Goal: Task Accomplishment & Management: Manage account settings

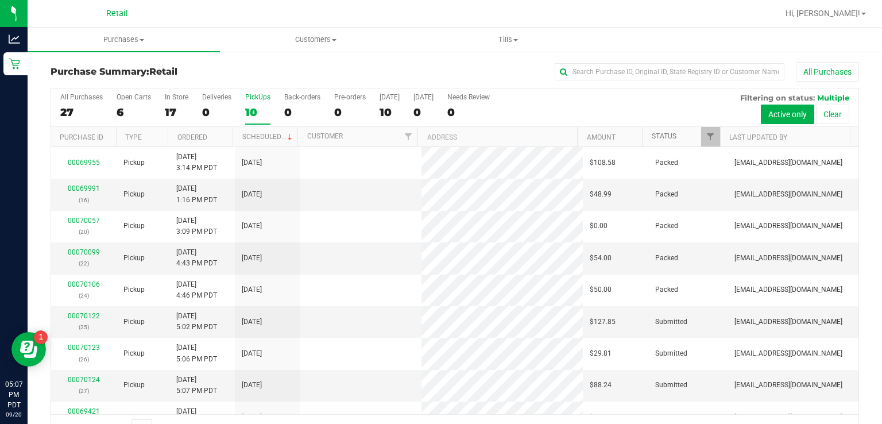
click at [662, 136] on link "Status" at bounding box center [664, 136] width 25 height 8
click at [681, 136] on span at bounding box center [685, 136] width 9 height 9
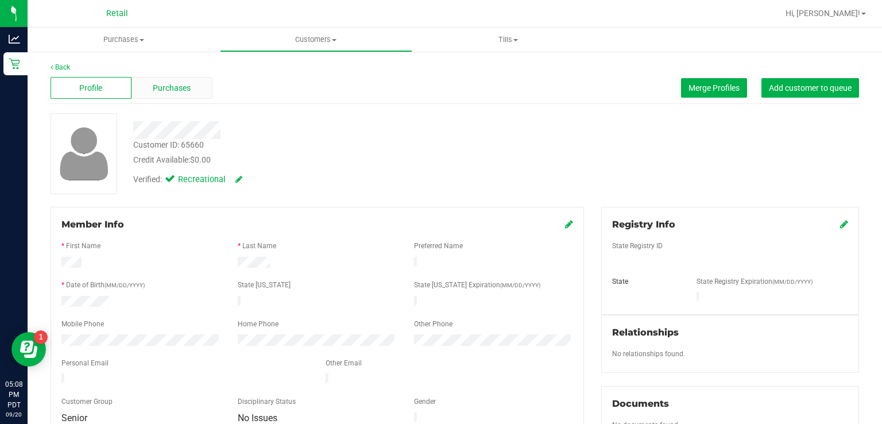
click at [186, 98] on div "Purchases" at bounding box center [172, 88] width 81 height 22
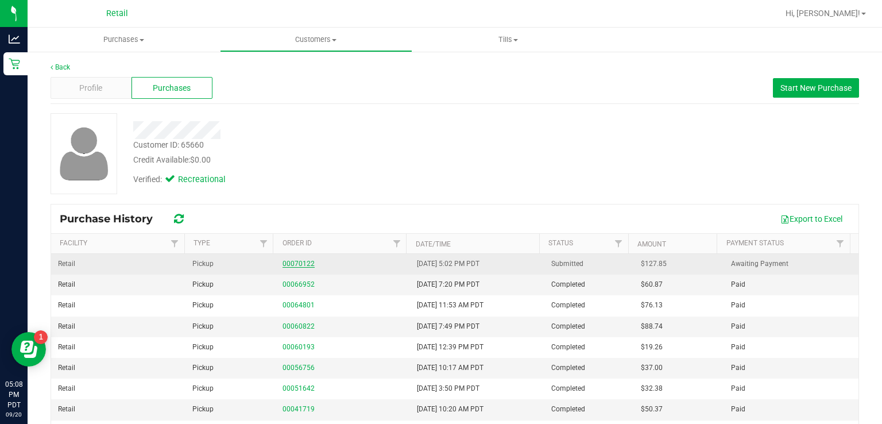
click at [299, 263] on link "00070122" at bounding box center [299, 264] width 32 height 8
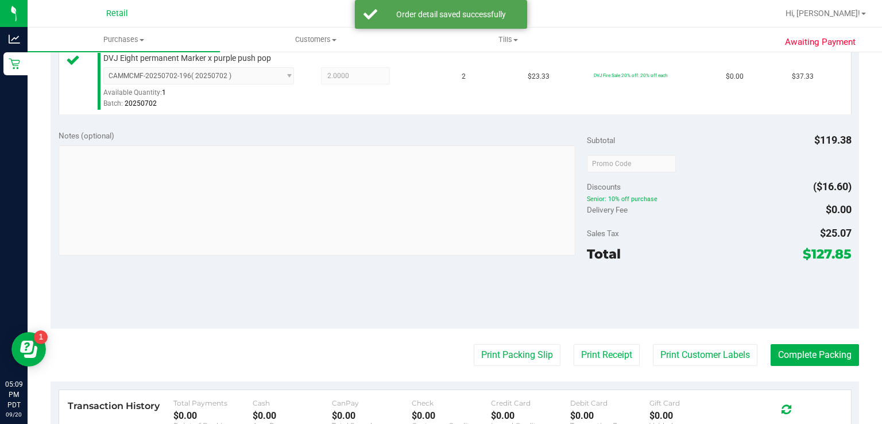
scroll to position [450, 0]
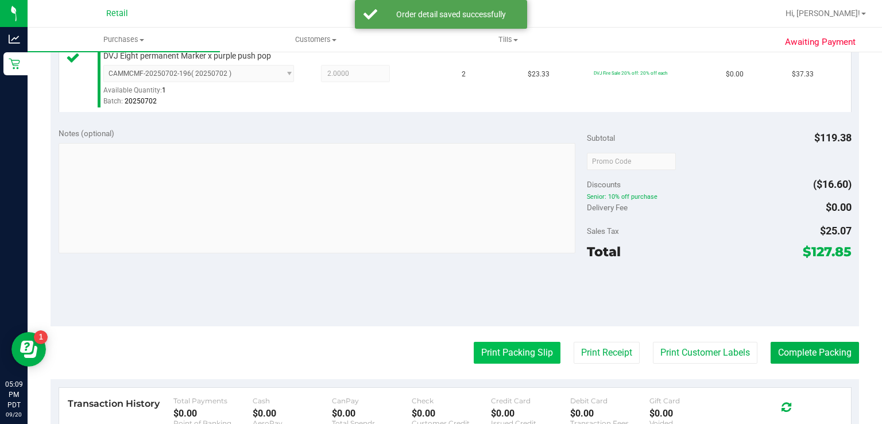
click at [491, 357] on button "Print Packing Slip" at bounding box center [517, 353] width 87 height 22
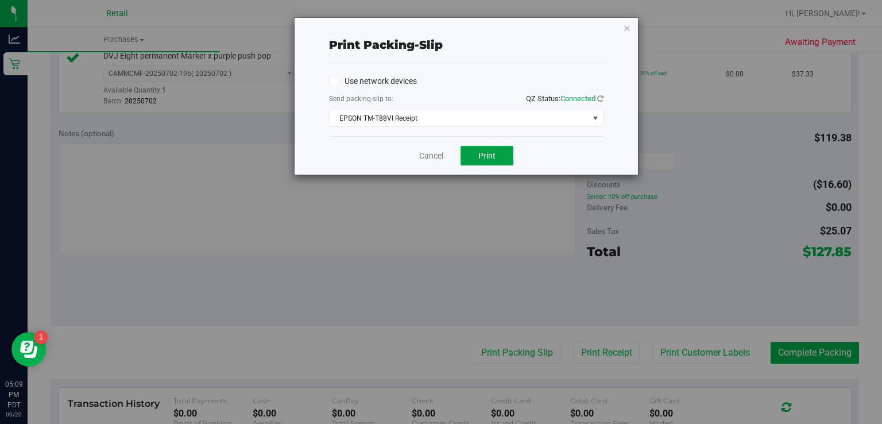
click at [505, 156] on button "Print" at bounding box center [487, 156] width 53 height 20
click at [426, 159] on link "Cancel" at bounding box center [431, 156] width 24 height 12
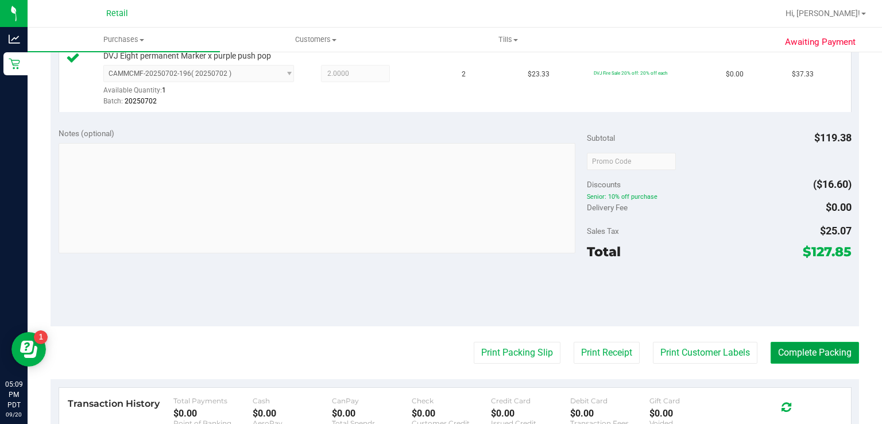
click at [797, 361] on button "Complete Packing" at bounding box center [815, 353] width 88 height 22
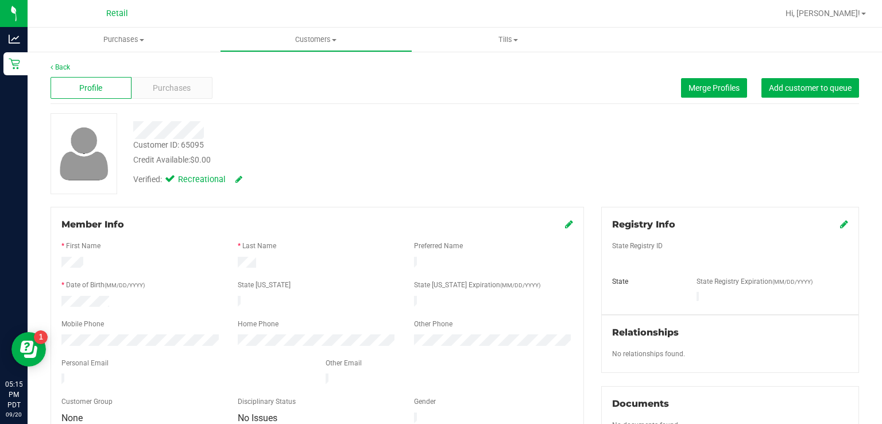
click at [399, 191] on div "Verified: Recreational" at bounding box center [331, 178] width 413 height 25
click at [398, 189] on div "Verified: Recreational" at bounding box center [331, 178] width 413 height 25
click at [403, 186] on div "Verified: Recreational" at bounding box center [331, 178] width 413 height 25
click at [403, 185] on div "Verified: Recreational" at bounding box center [331, 178] width 413 height 25
click at [404, 185] on div "Verified: Recreational" at bounding box center [331, 178] width 413 height 25
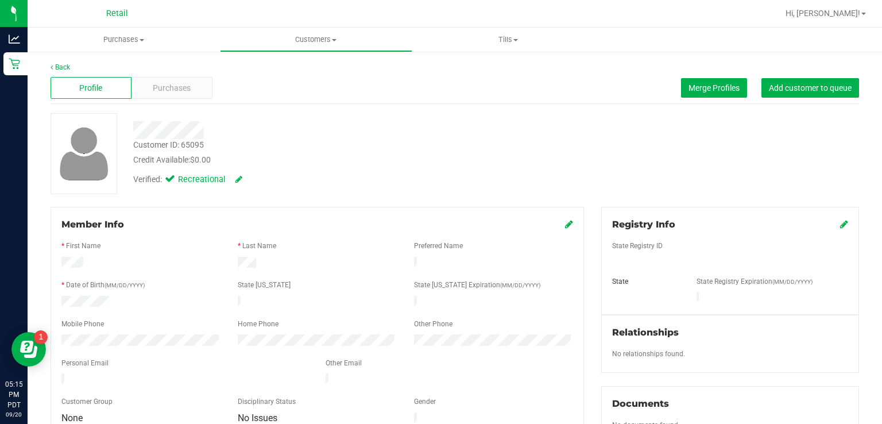
click at [402, 186] on div "Verified: Recreational" at bounding box center [331, 178] width 413 height 25
click at [400, 186] on div "Verified: Recreational" at bounding box center [331, 178] width 413 height 25
click at [402, 187] on div "Verified: Recreational" at bounding box center [331, 178] width 413 height 25
click at [400, 187] on div "Verified: Recreational" at bounding box center [331, 178] width 413 height 25
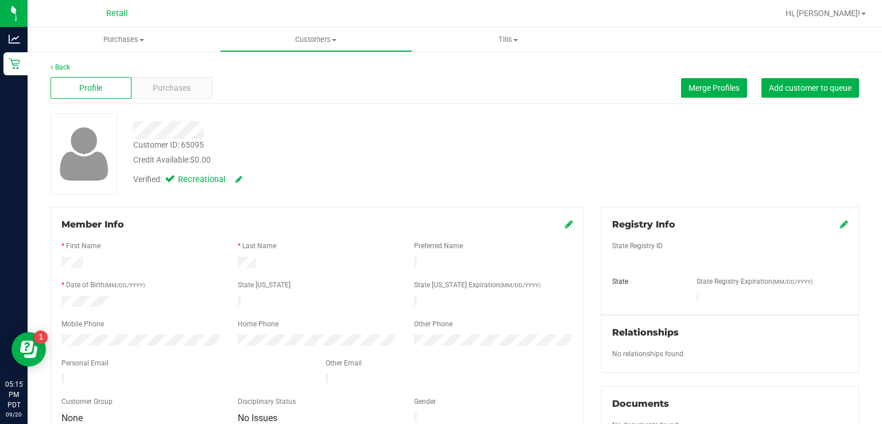
click at [400, 188] on div "Verified: Recreational" at bounding box center [331, 178] width 413 height 25
click at [398, 188] on div "Verified: Recreational" at bounding box center [331, 178] width 413 height 25
click at [399, 189] on div "Verified: Recreational" at bounding box center [331, 178] width 413 height 25
click at [398, 189] on div "Verified: Recreational" at bounding box center [331, 178] width 413 height 25
click at [399, 188] on div "Verified: Recreational" at bounding box center [331, 178] width 413 height 25
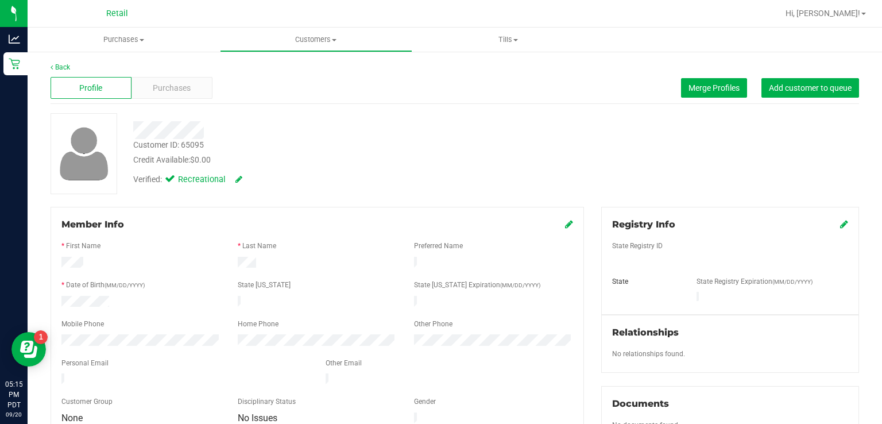
click at [399, 189] on div "Verified: Recreational" at bounding box center [331, 178] width 413 height 25
click at [399, 190] on div "Verified: Recreational" at bounding box center [331, 178] width 413 height 25
click at [179, 88] on span "Purchases" at bounding box center [172, 88] width 38 height 12
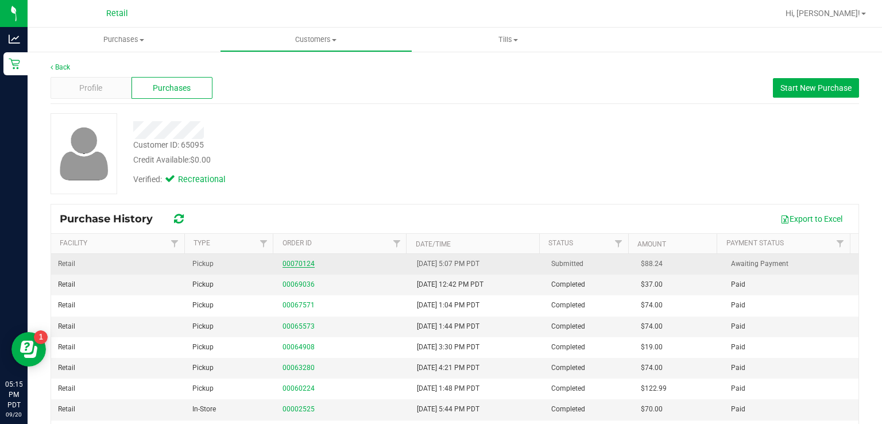
click at [306, 263] on link "00070124" at bounding box center [299, 264] width 32 height 8
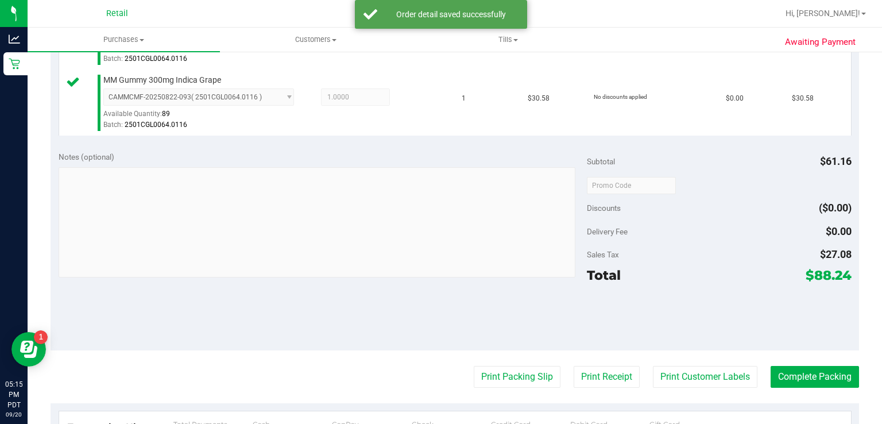
scroll to position [361, 0]
click at [480, 375] on button "Print Packing Slip" at bounding box center [517, 376] width 87 height 22
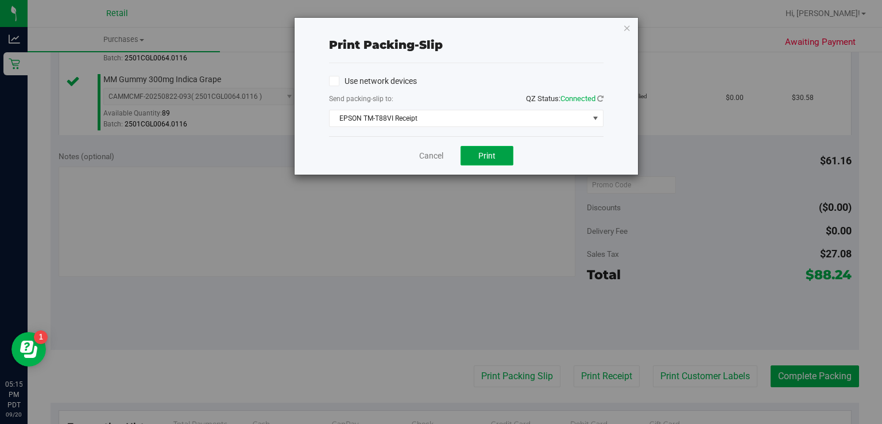
click at [491, 146] on button "Print" at bounding box center [487, 156] width 53 height 20
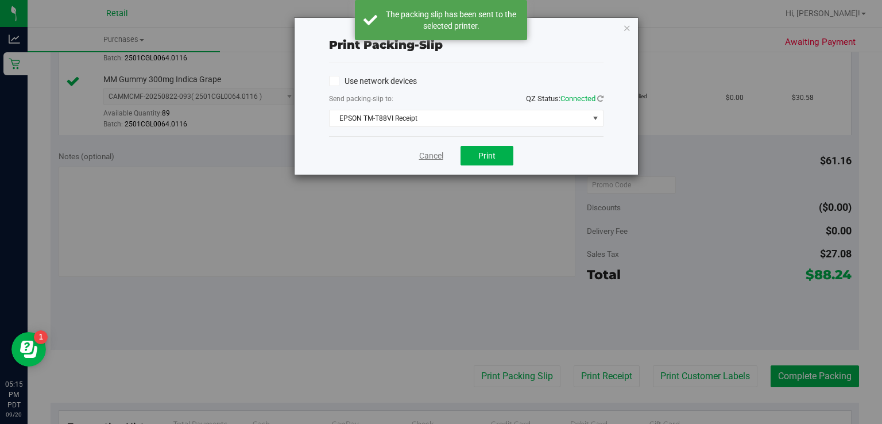
click at [432, 159] on link "Cancel" at bounding box center [431, 156] width 24 height 12
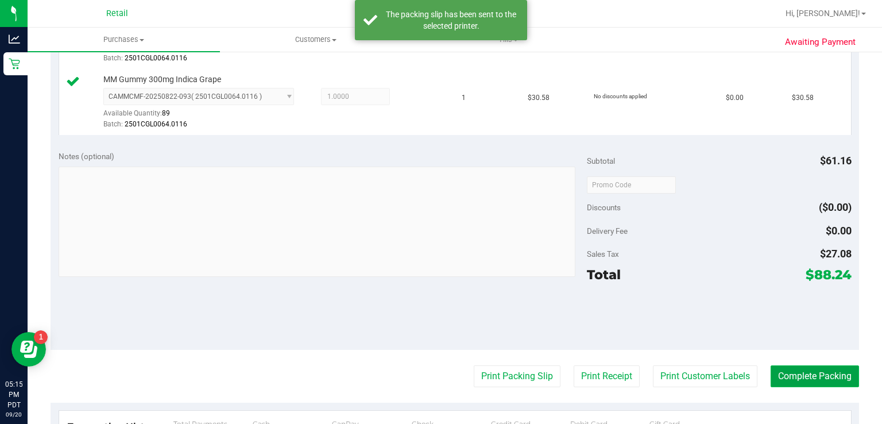
click at [807, 377] on button "Complete Packing" at bounding box center [815, 376] width 88 height 22
